Goal: Register for event/course

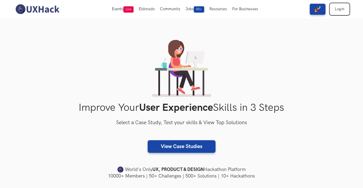
click at [342, 11] on link "Login" at bounding box center [339, 9] width 19 height 11
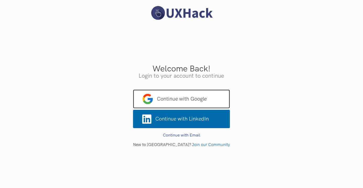
click at [209, 100] on span "Continue with Google" at bounding box center [181, 98] width 97 height 19
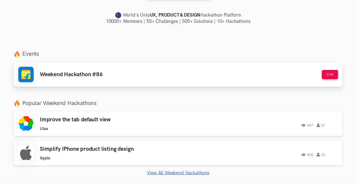
scroll to position [155, 0]
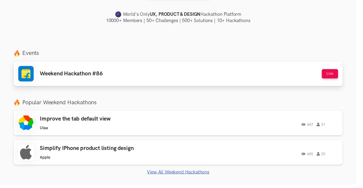
click at [107, 73] on div "Weekend Hackathon #86 Live" at bounding box center [182, 75] width 326 height 16
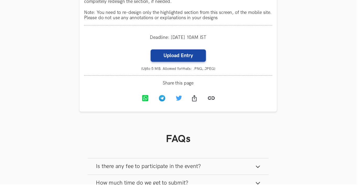
scroll to position [529, 0]
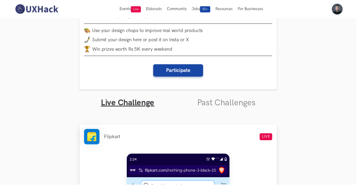
scroll to position [84, 0]
